Goal: Check status

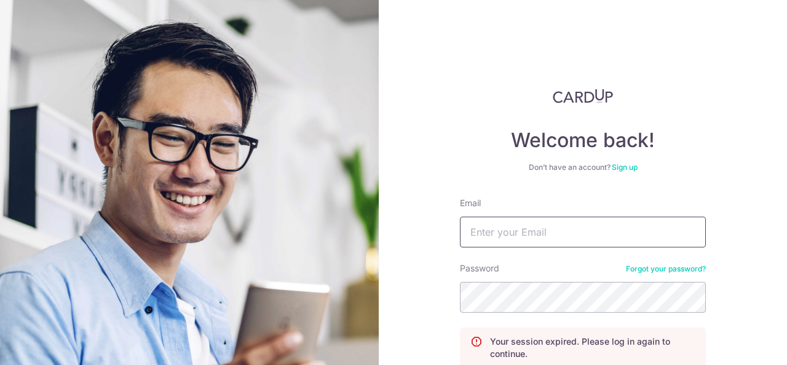
click at [507, 219] on input "Email" at bounding box center [583, 231] width 246 height 31
type input "[EMAIL_ADDRESS][DOMAIN_NAME]"
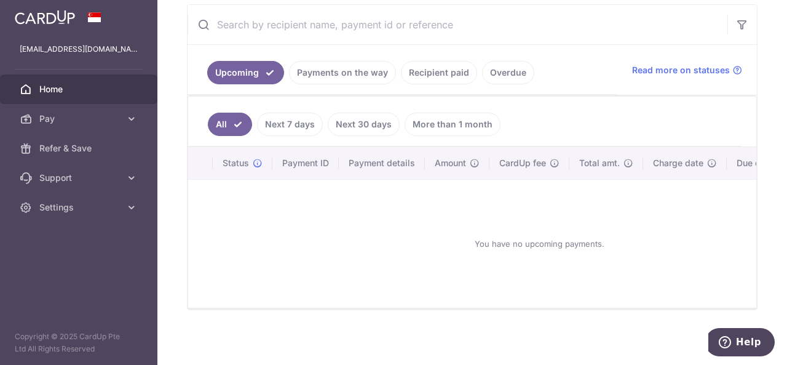
scroll to position [238, 0]
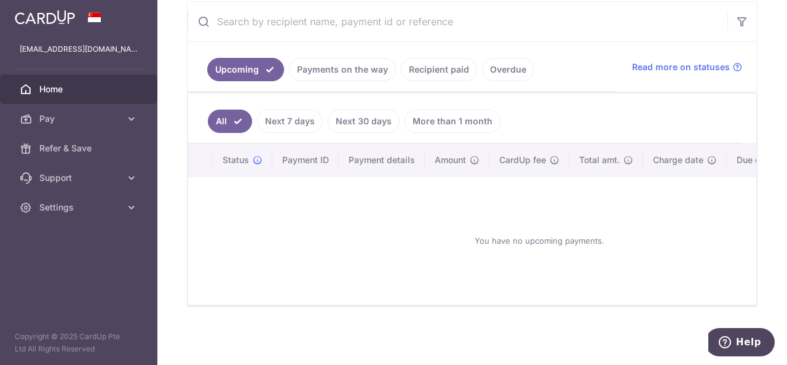
click at [340, 65] on link "Payments on the way" at bounding box center [342, 69] width 107 height 23
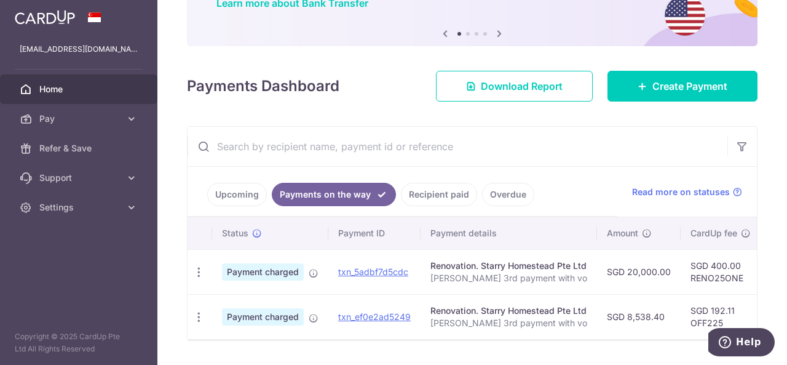
scroll to position [148, 0]
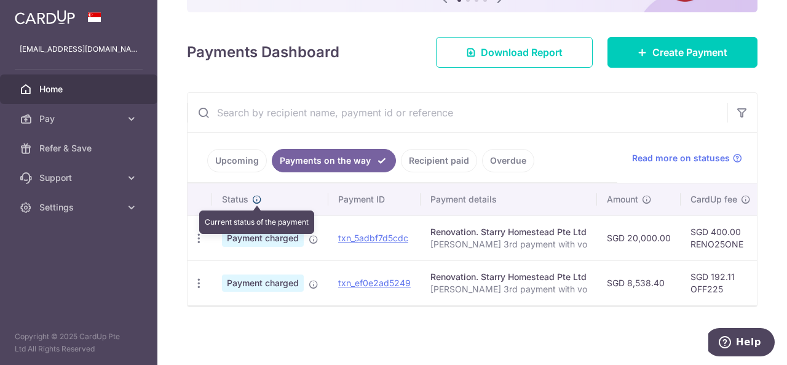
click at [254, 194] on icon at bounding box center [257, 199] width 10 height 10
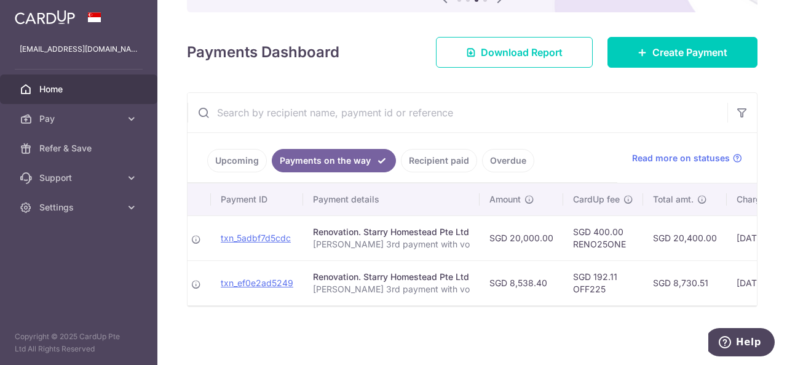
scroll to position [0, 0]
